Goal: Transaction & Acquisition: Purchase product/service

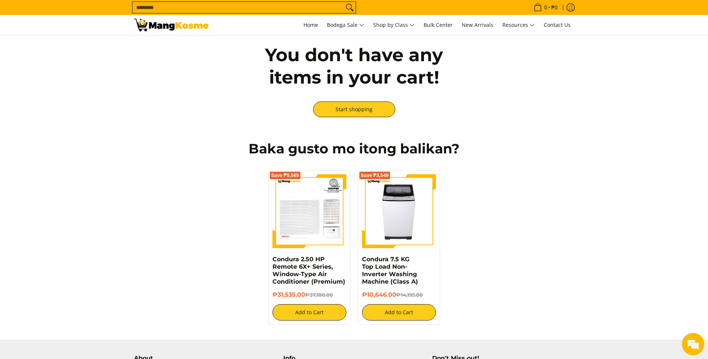
click at [178, 7] on input "Search..." at bounding box center [238, 7] width 211 height 11
click at [188, 6] on input "Search..." at bounding box center [238, 7] width 211 height 11
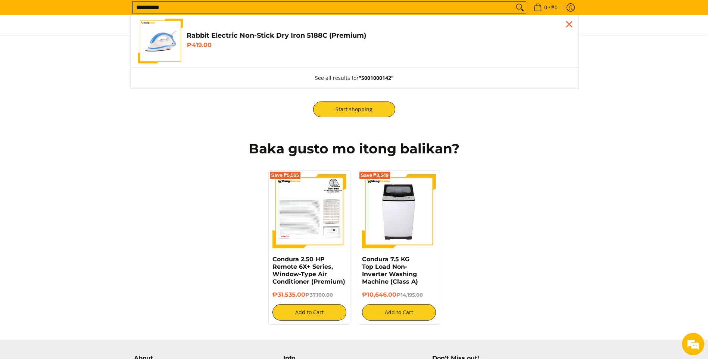
type input "**********"
click at [202, 49] on h6 "₱419.00" at bounding box center [379, 44] width 384 height 7
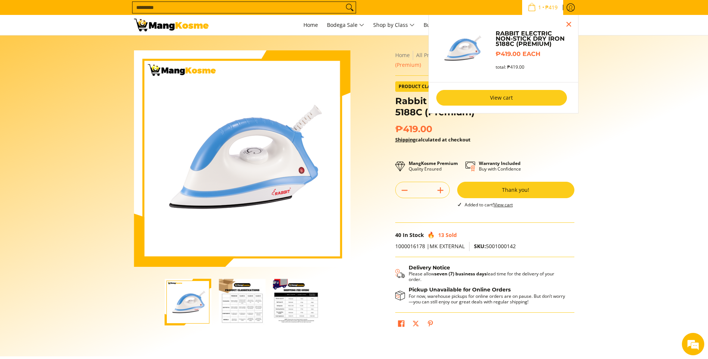
click at [526, 99] on link "View cart" at bounding box center [501, 98] width 131 height 16
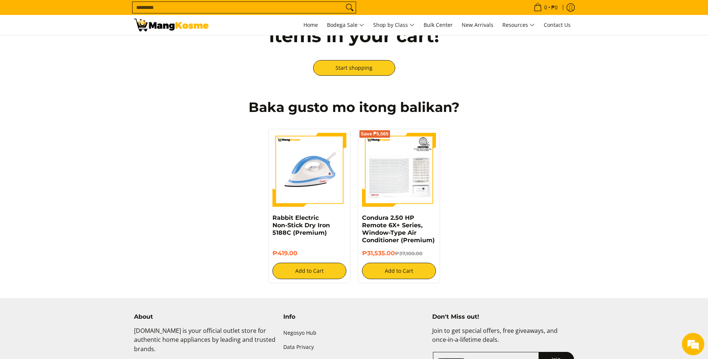
scroll to position [37, 0]
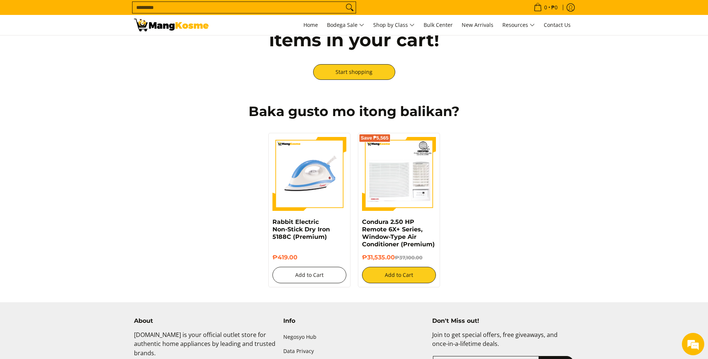
click at [289, 276] on button "Add to Cart" at bounding box center [309, 275] width 74 height 16
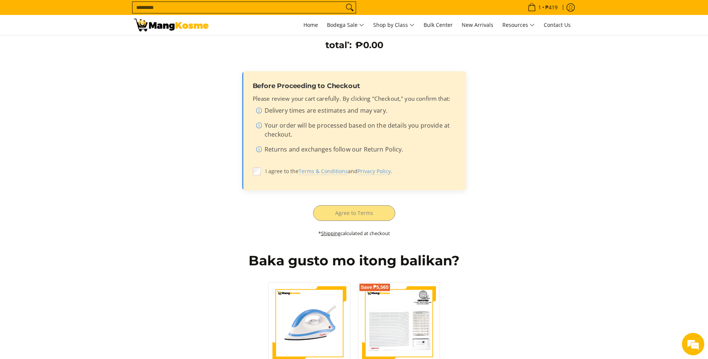
scroll to position [0, 0]
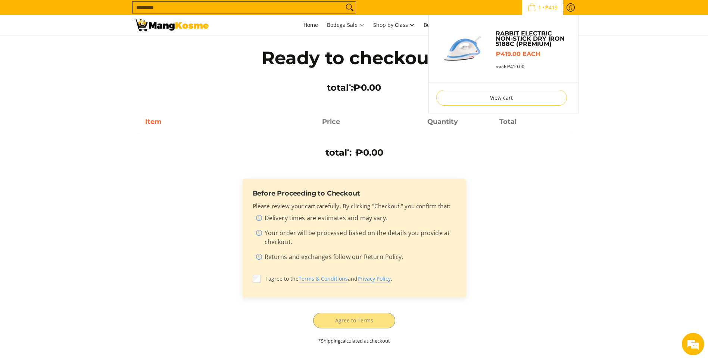
click at [548, 6] on span "₱419" at bounding box center [551, 7] width 15 height 5
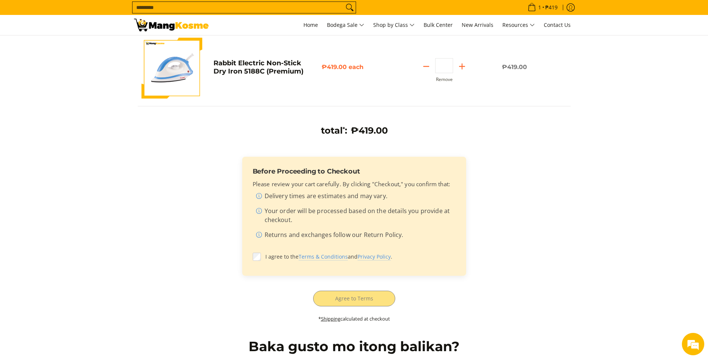
scroll to position [112, 0]
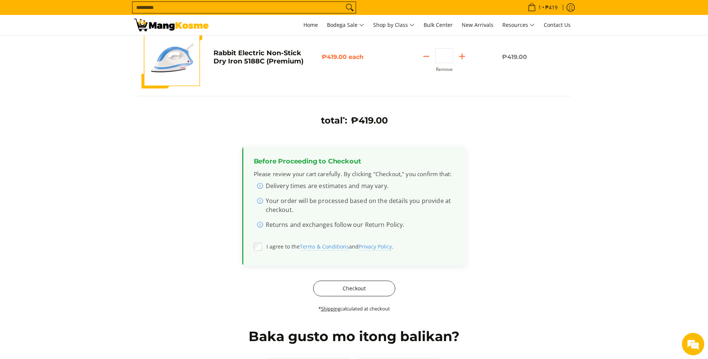
click at [343, 289] on button "Checkout" at bounding box center [354, 289] width 82 height 16
